Goal: Task Accomplishment & Management: Complete application form

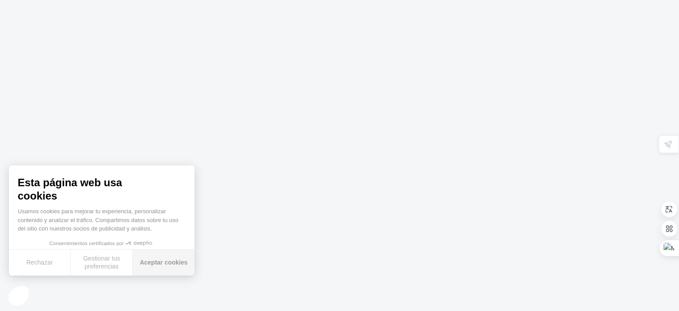
click at [164, 265] on font "Aceptar cookies" at bounding box center [164, 262] width 48 height 7
